Goal: Task Accomplishment & Management: Complete application form

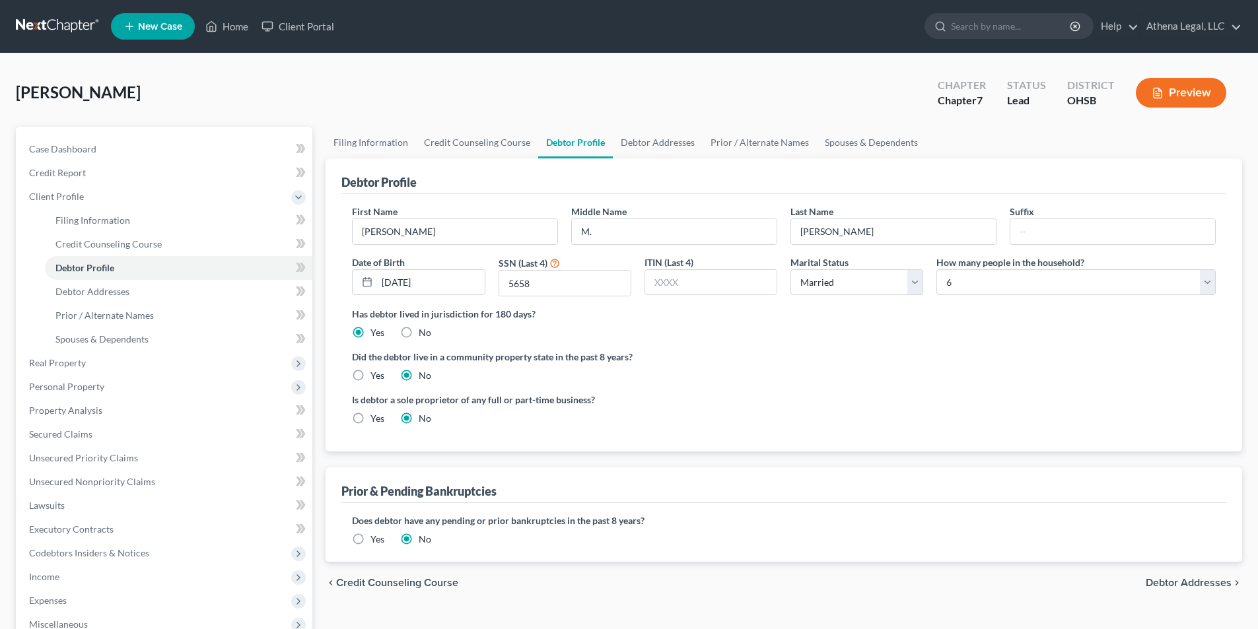
select select "1"
select select "5"
click at [246, 33] on link "Home" at bounding box center [227, 27] width 56 height 24
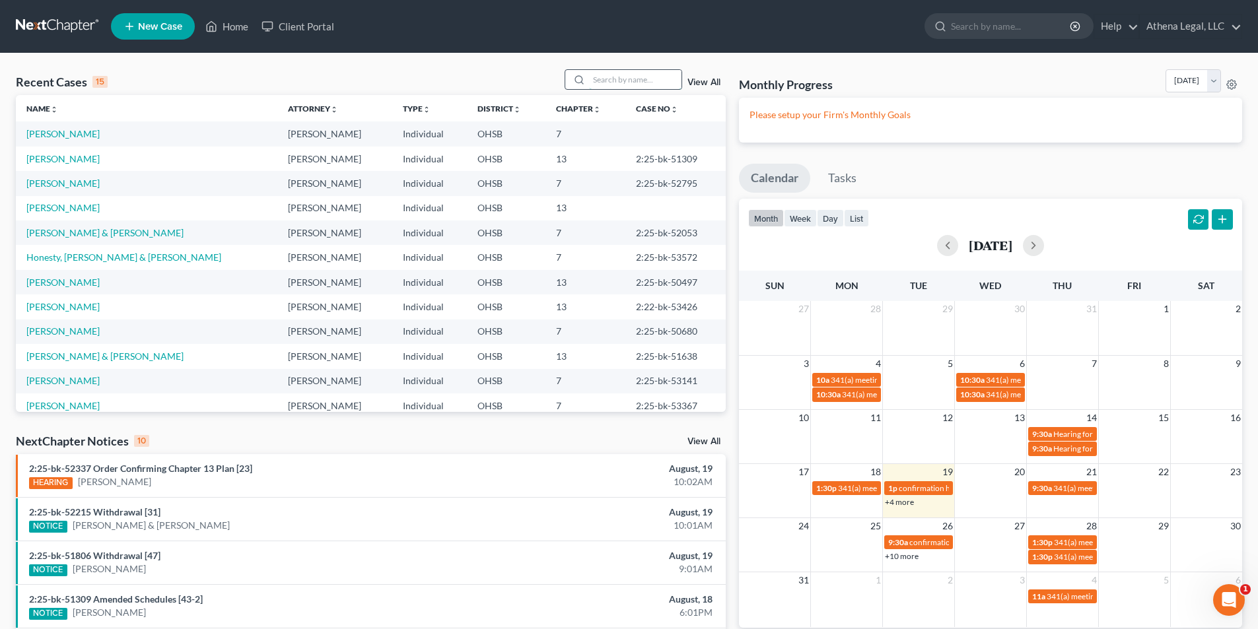
click at [624, 79] on input "search" at bounding box center [635, 79] width 92 height 19
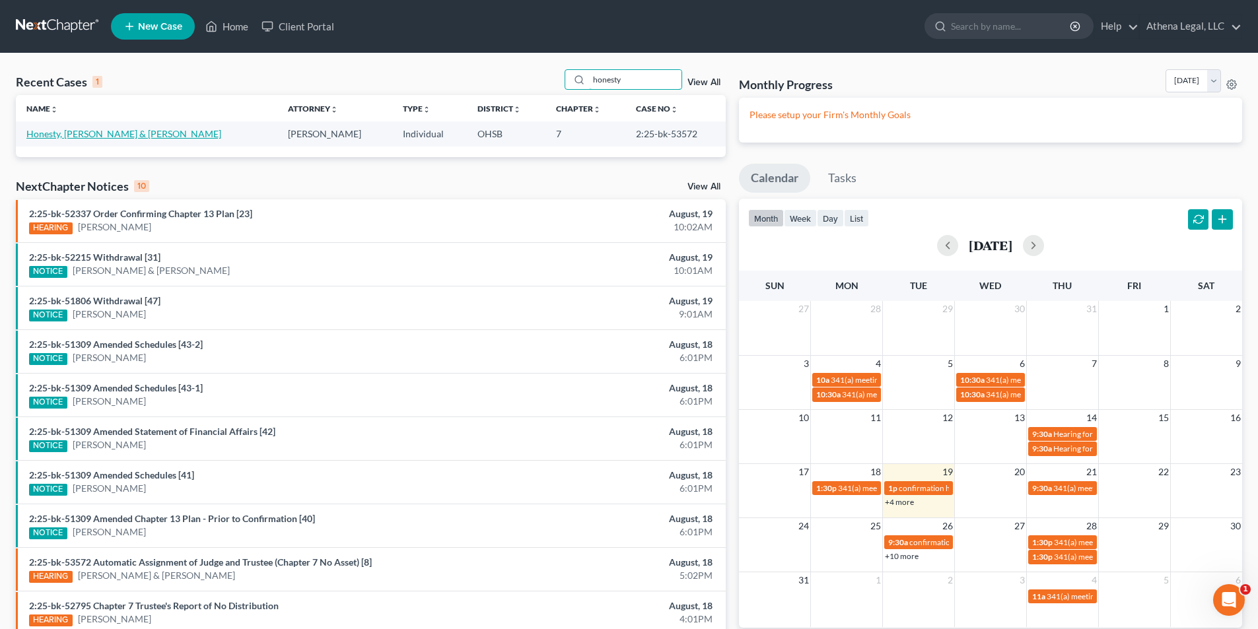
type input "honesty"
click at [134, 136] on link "Honesty, [PERSON_NAME] & [PERSON_NAME]" at bounding box center [123, 133] width 195 height 11
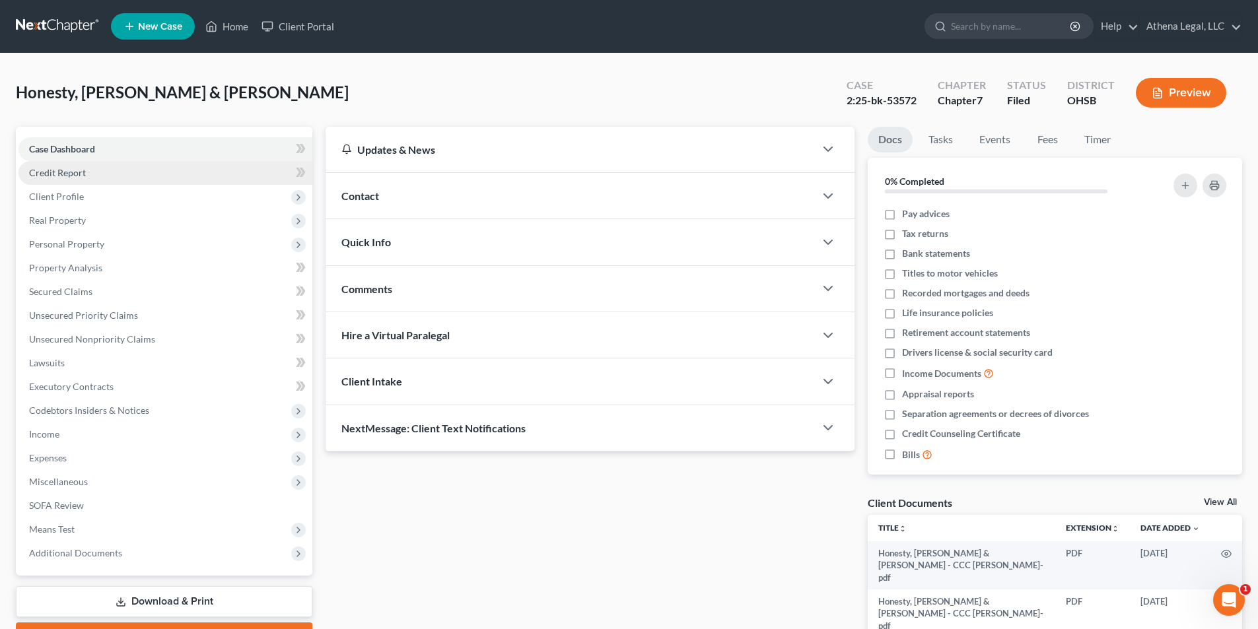
click at [88, 176] on link "Credit Report" at bounding box center [165, 173] width 294 height 24
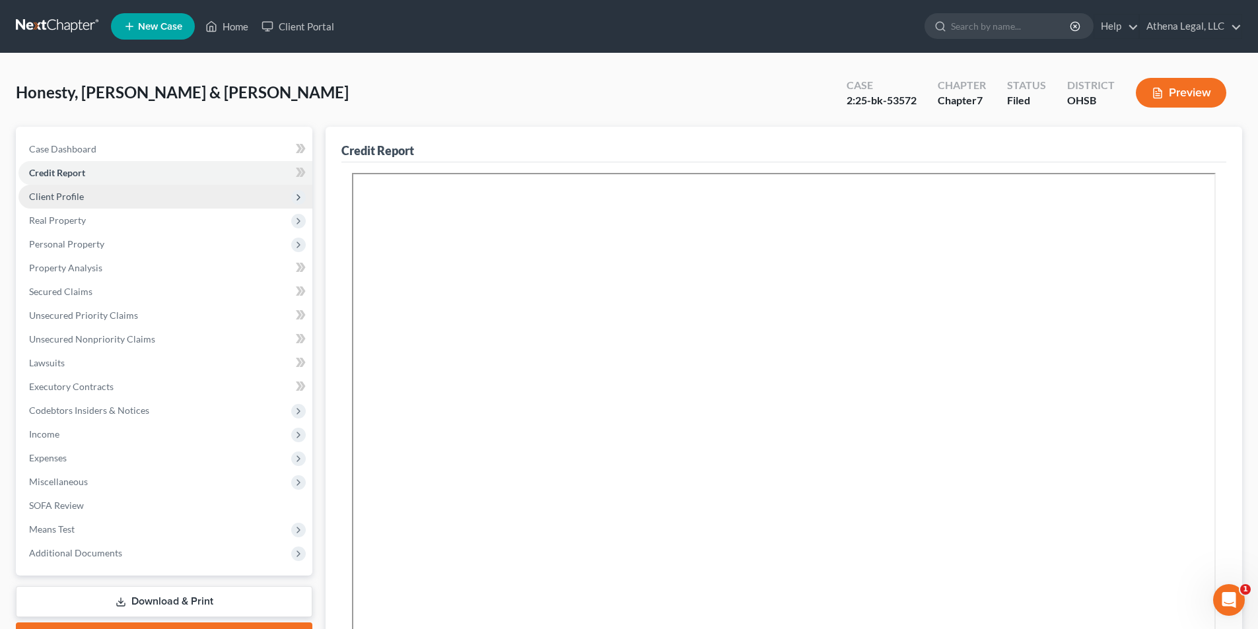
click at [86, 193] on span "Client Profile" at bounding box center [165, 197] width 294 height 24
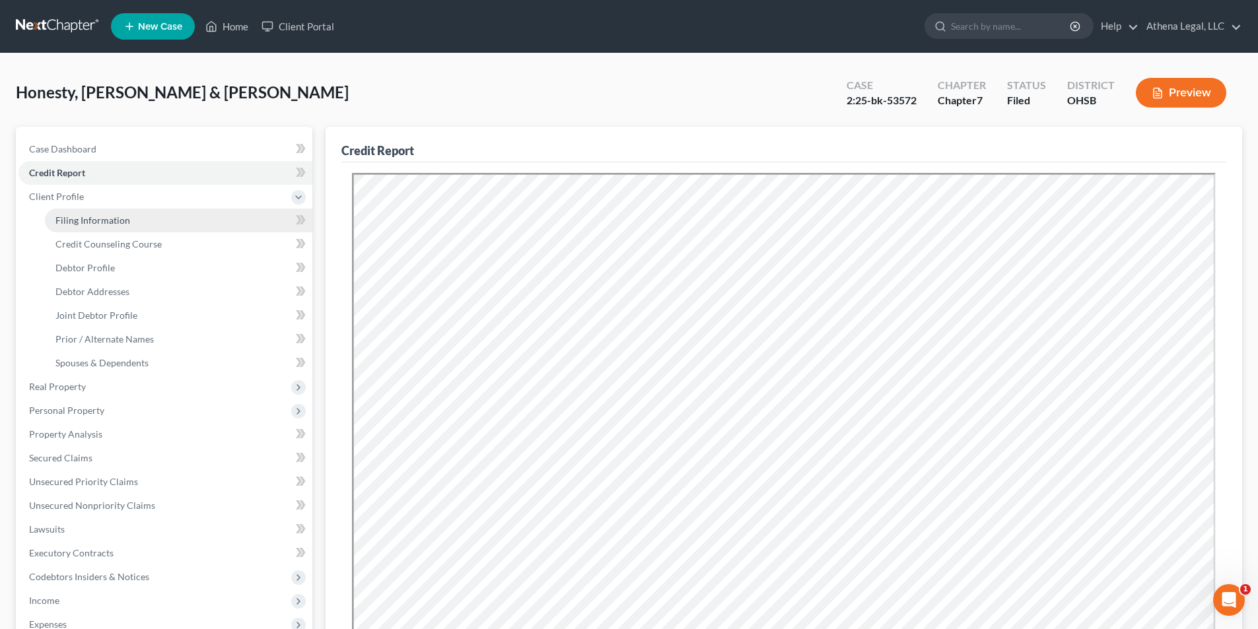
click at [87, 224] on span "Filing Information" at bounding box center [92, 220] width 75 height 11
select select "1"
select select "0"
select select "62"
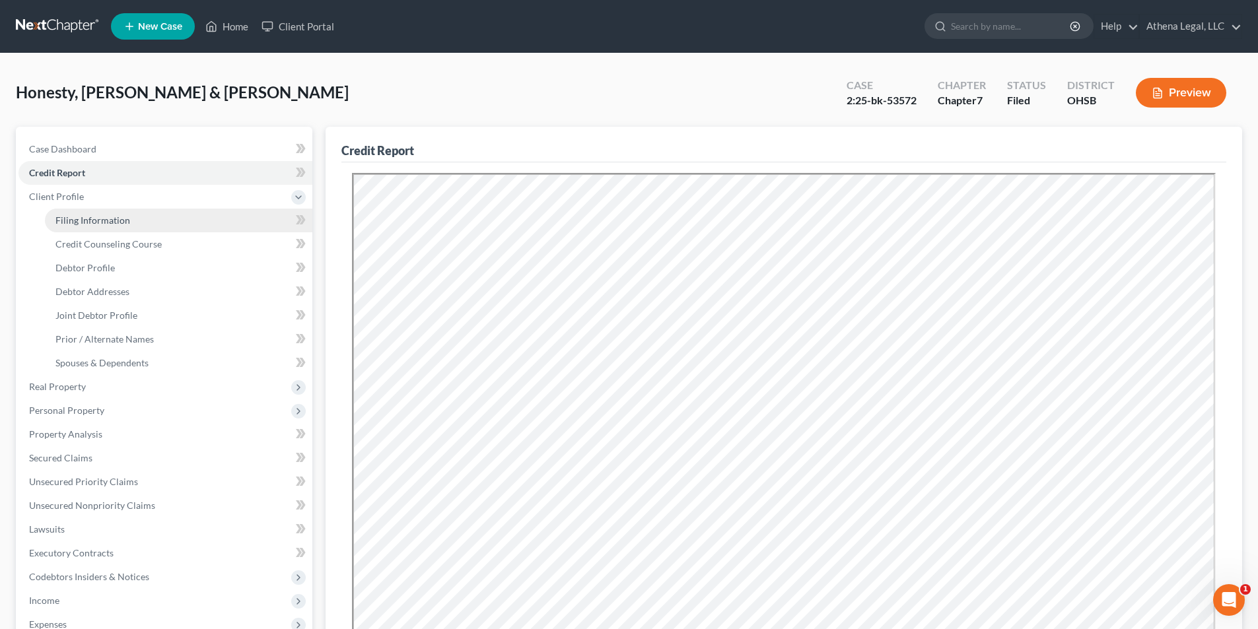
select select "0"
select select "36"
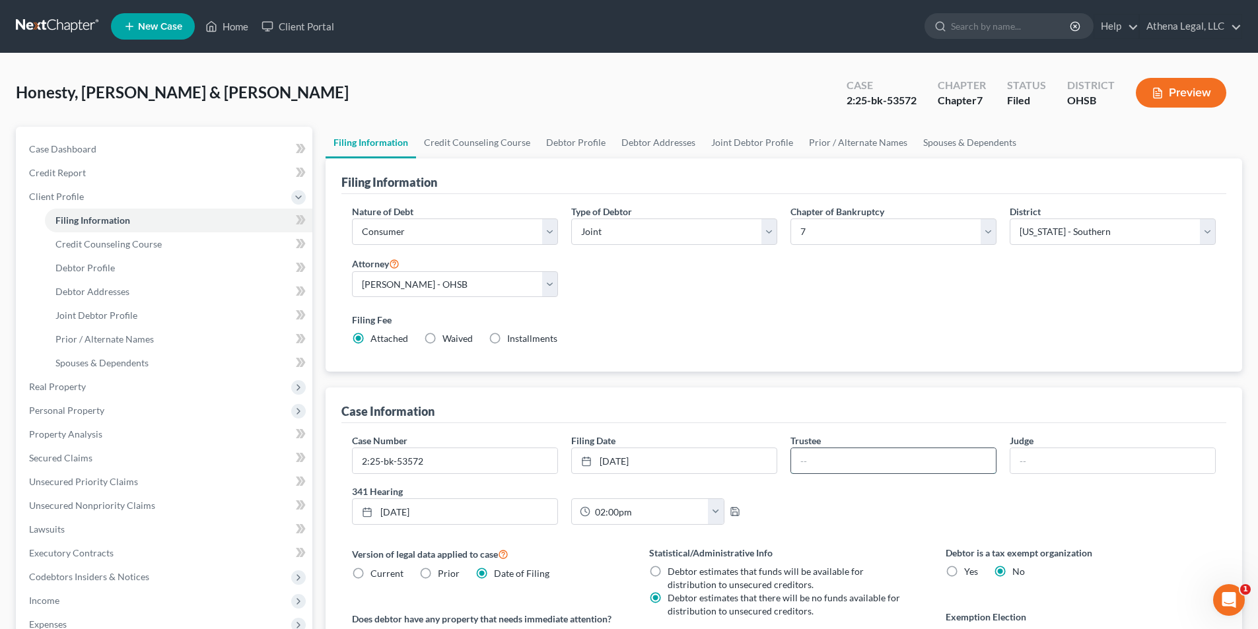
click at [874, 466] on input "text" at bounding box center [893, 460] width 205 height 25
type input "[PERSON_NAME]"
